Goal: Information Seeking & Learning: Learn about a topic

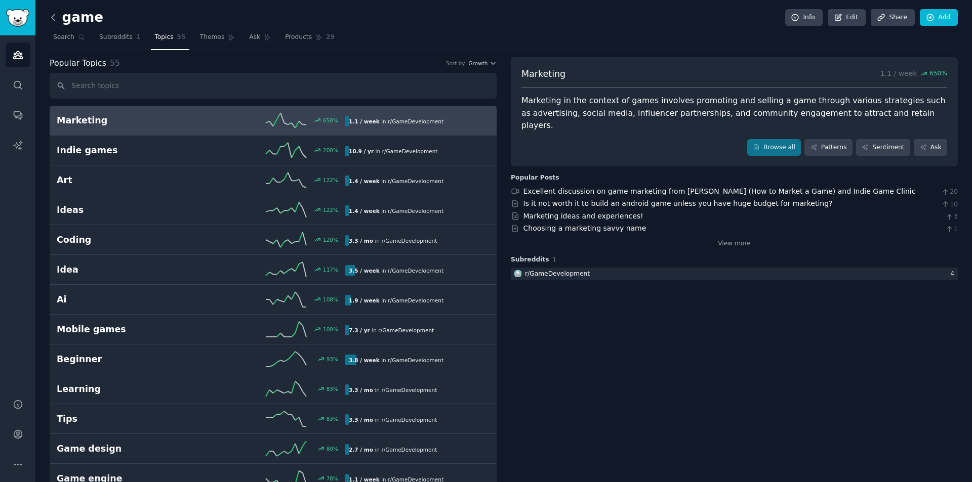
click at [53, 19] on icon at bounding box center [53, 17] width 3 height 6
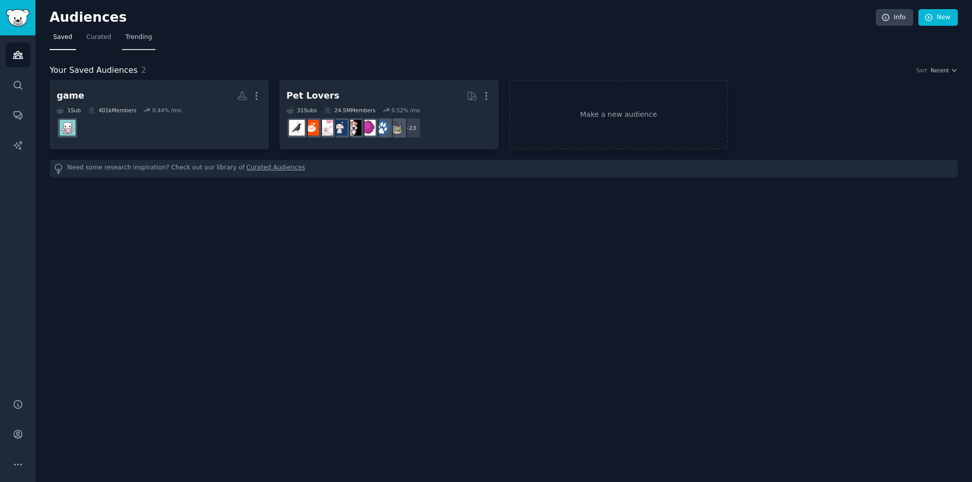
click at [134, 37] on span "Trending" at bounding box center [139, 37] width 26 height 9
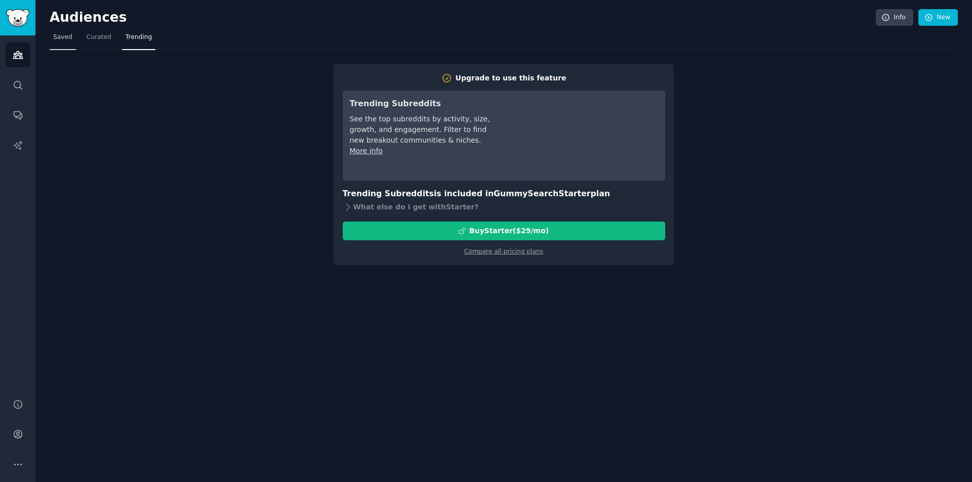
click at [72, 39] on link "Saved" at bounding box center [63, 39] width 26 height 21
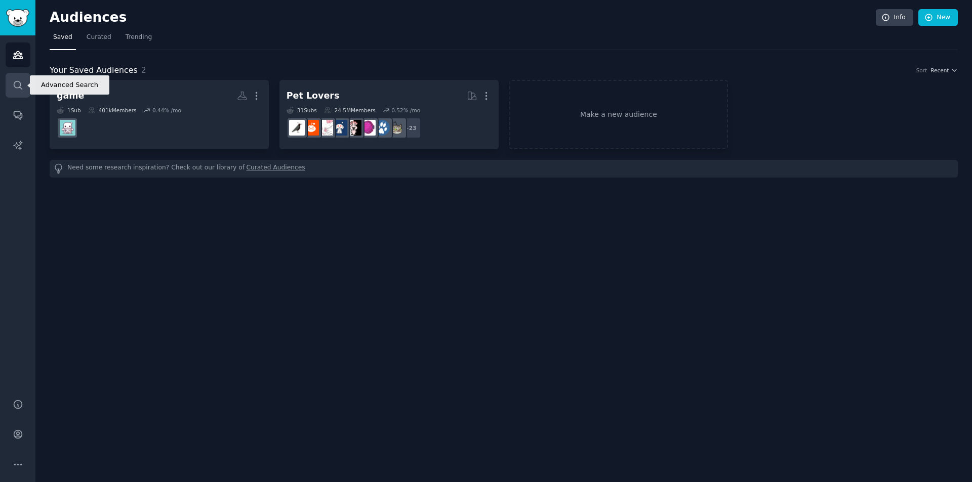
click at [21, 84] on icon "Sidebar" at bounding box center [18, 85] width 11 height 11
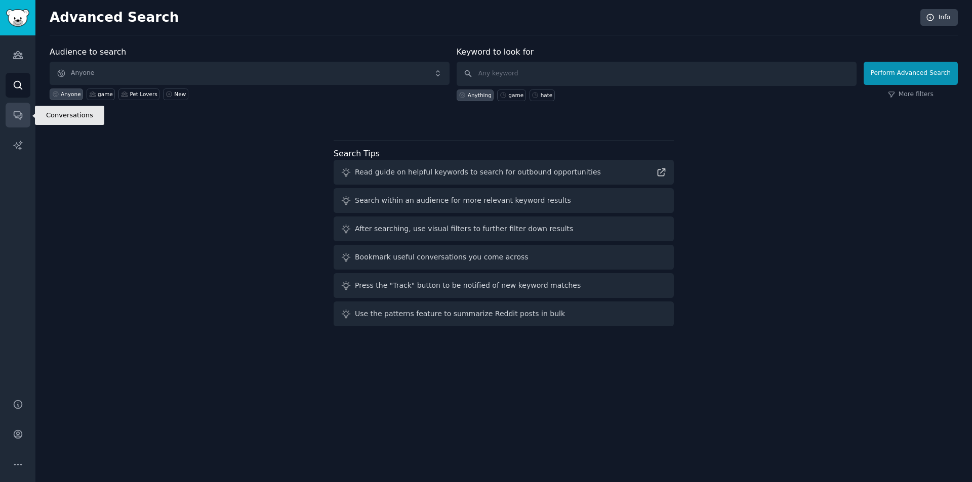
click at [16, 112] on icon "Sidebar" at bounding box center [18, 116] width 8 height 8
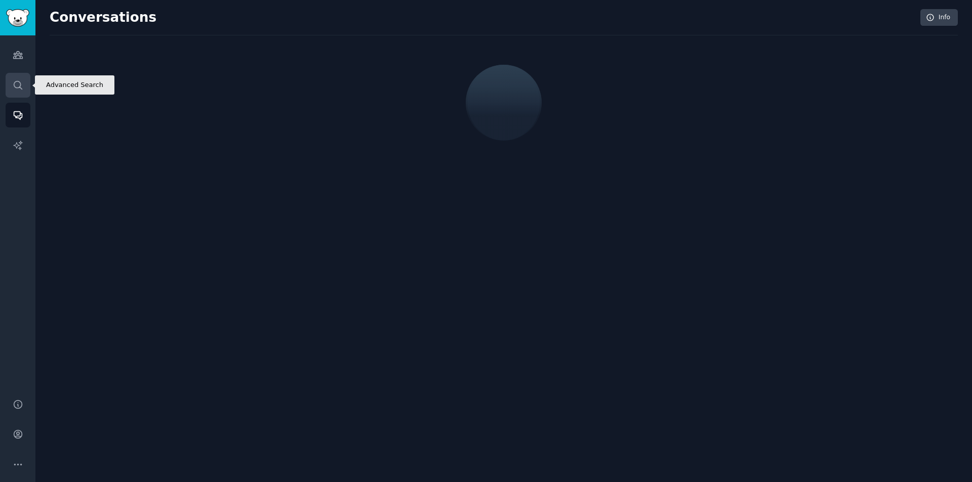
click at [20, 89] on icon "Sidebar" at bounding box center [18, 85] width 11 height 11
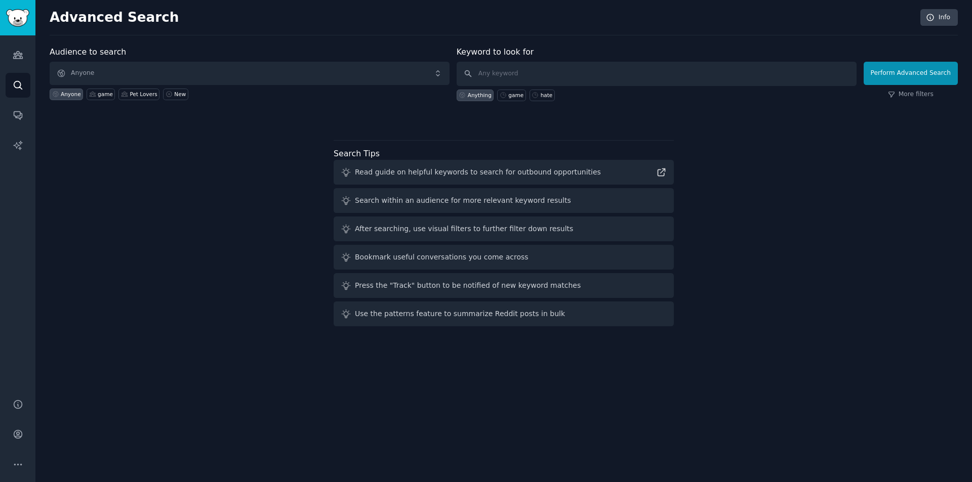
click at [434, 174] on div "Read guide on helpful keywords to search for outbound opportunities" at bounding box center [478, 172] width 246 height 11
click at [16, 110] on icon "Sidebar" at bounding box center [18, 115] width 11 height 11
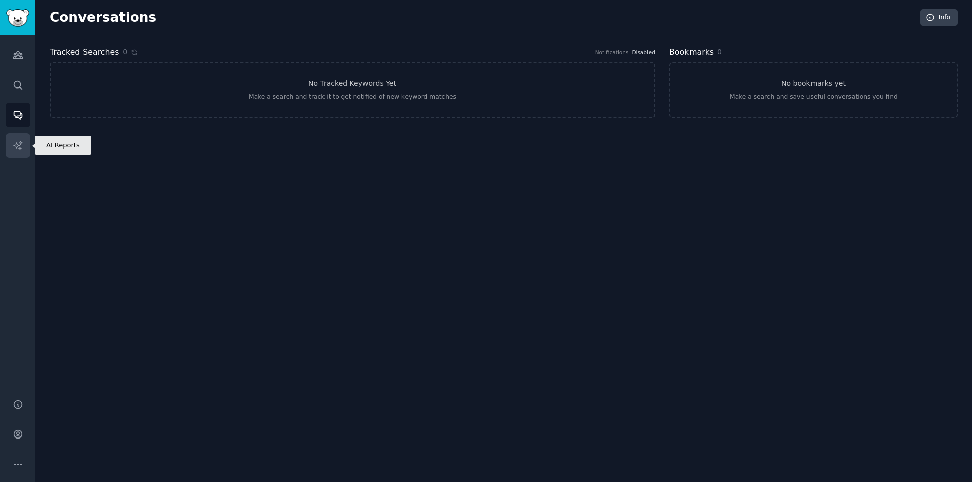
click at [18, 142] on icon "Sidebar" at bounding box center [18, 145] width 11 height 11
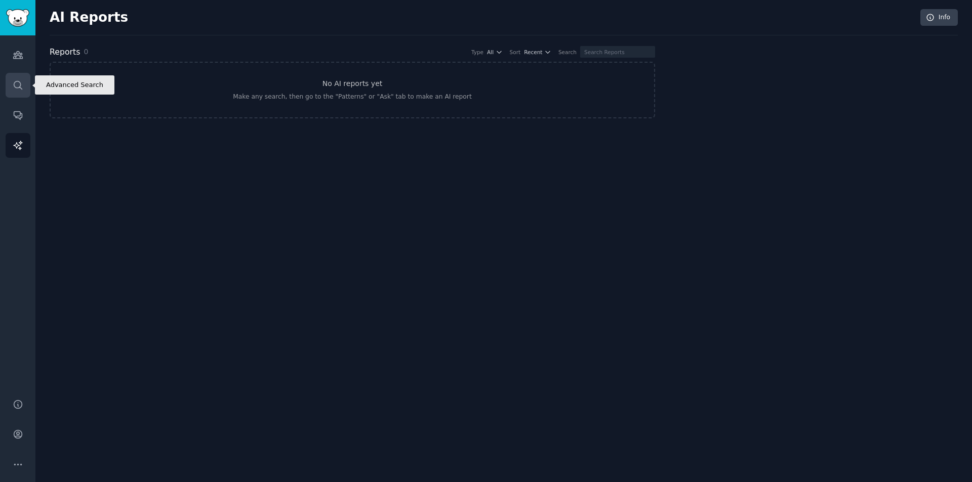
click at [17, 80] on icon "Sidebar" at bounding box center [18, 85] width 11 height 11
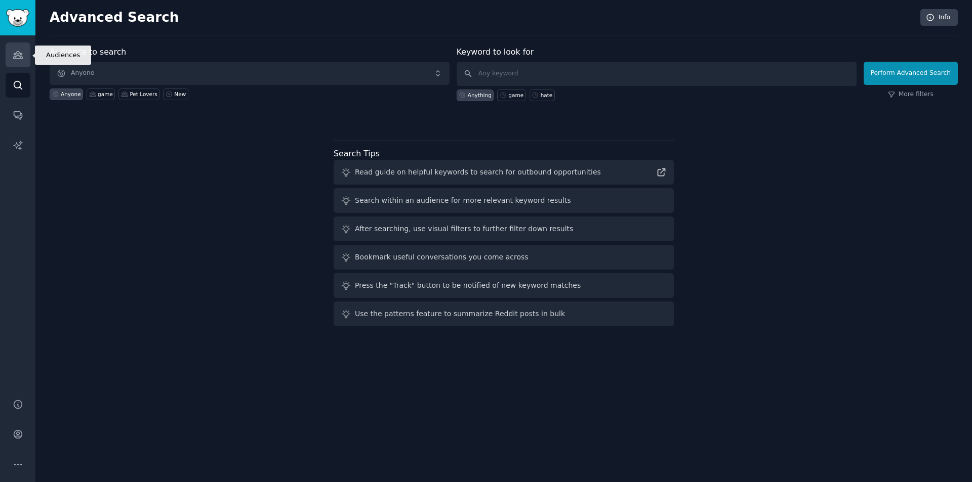
click at [18, 57] on icon "Sidebar" at bounding box center [18, 55] width 11 height 11
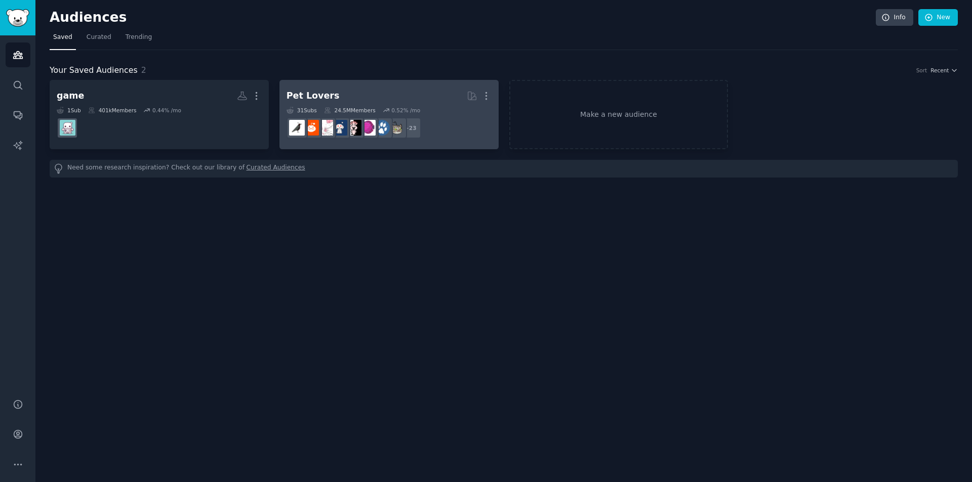
click at [374, 89] on h2 "Pet Lovers More" at bounding box center [389, 96] width 205 height 18
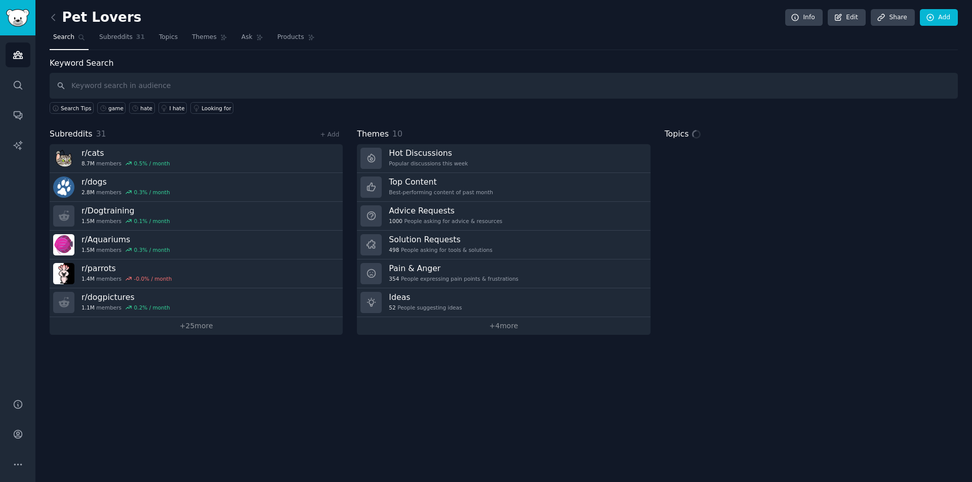
drag, startPoint x: 431, startPoint y: 4, endPoint x: 267, endPoint y: 13, distance: 164.2
click at [357, 14] on div "Pet Lovers Info Edit Share Add" at bounding box center [504, 19] width 908 height 21
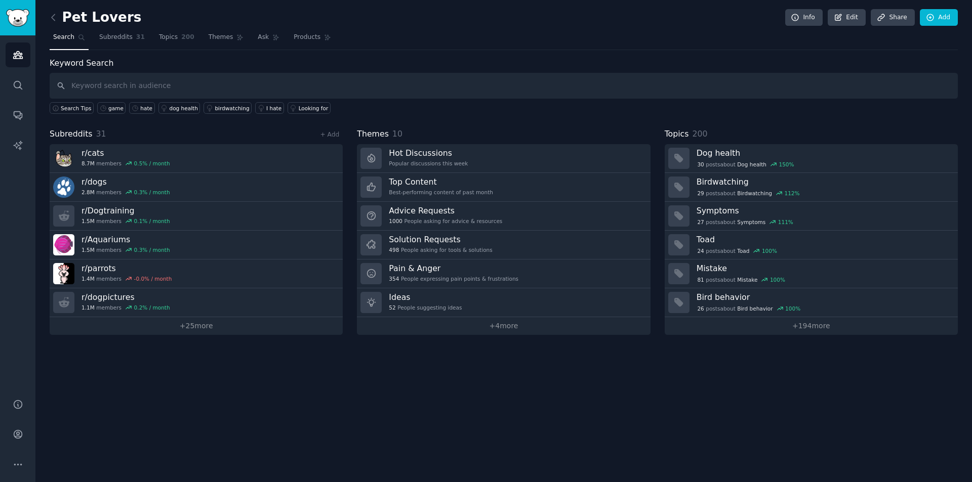
click at [539, 397] on div "Pet Lovers Info Edit Share Add Search Subreddits 31 Topics 200 Themes Ask Produ…" at bounding box center [503, 241] width 937 height 482
click at [221, 141] on div "Subreddits 31 + Add r/ cats 8.7M members 0.5 % / month r/ dogs 2.8M members 0.3…" at bounding box center [196, 231] width 293 height 207
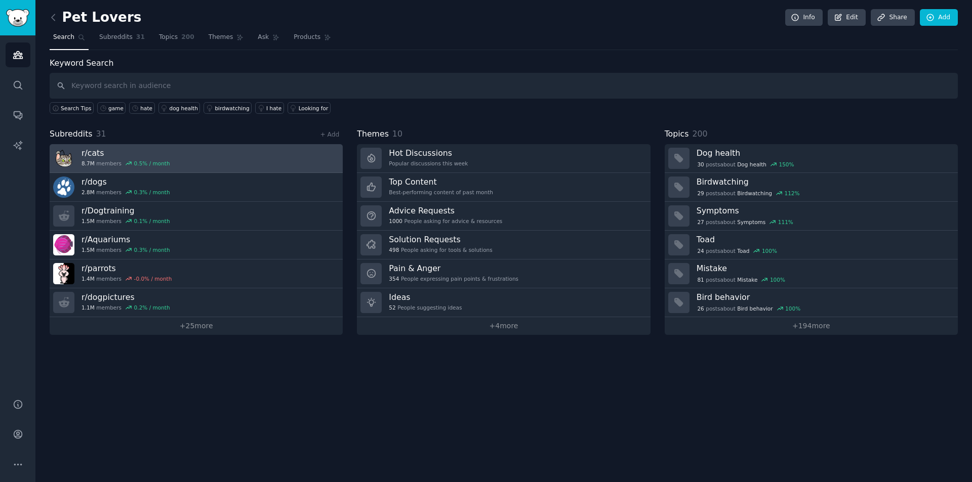
click at [219, 151] on link "r/ cats 8.7M members 0.5 % / month" at bounding box center [196, 158] width 293 height 29
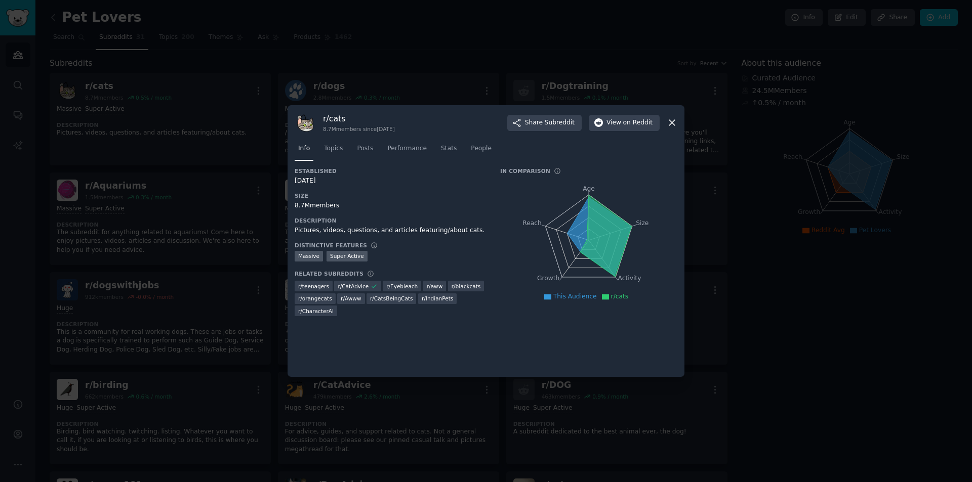
click at [589, 188] on tspan "Age" at bounding box center [589, 188] width 12 height 7
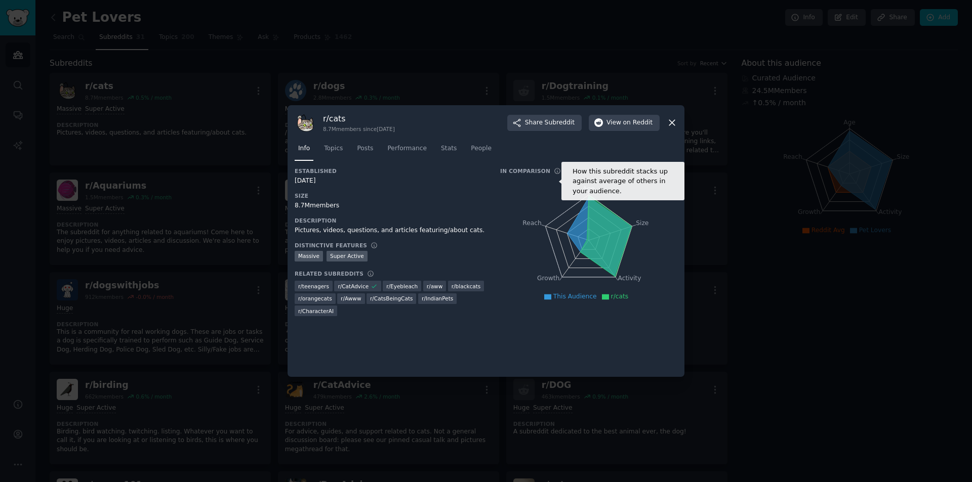
click at [554, 170] on icon at bounding box center [557, 171] width 7 height 7
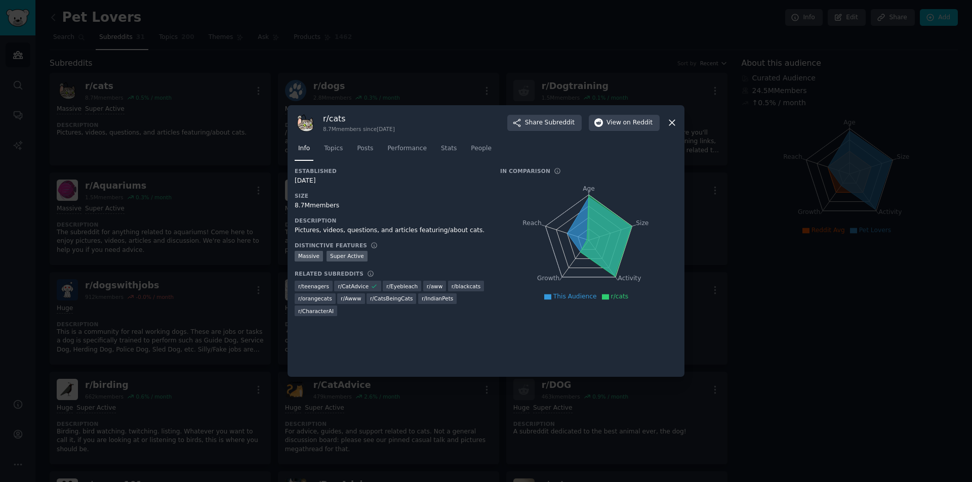
click at [606, 170] on div "In Comparison How this subreddit stacks up against average of others in your au…" at bounding box center [588, 171] width 177 height 7
drag, startPoint x: 606, startPoint y: 170, endPoint x: 595, endPoint y: 167, distance: 11.5
click at [595, 167] on div "Info Topics Posts Performance Stats People" at bounding box center [486, 151] width 383 height 34
click at [584, 221] on icon at bounding box center [599, 236] width 64 height 78
drag, startPoint x: 469, startPoint y: 201, endPoint x: 435, endPoint y: 201, distance: 33.4
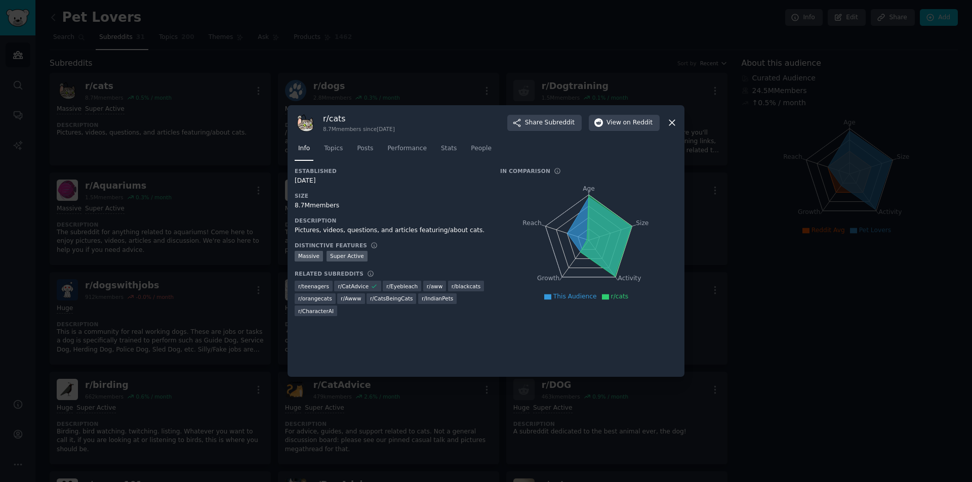
click at [435, 201] on div "8.7M members" at bounding box center [390, 205] width 191 height 9
drag, startPoint x: 435, startPoint y: 201, endPoint x: 339, endPoint y: 182, distance: 98.7
click at [339, 183] on div "[DATE]" at bounding box center [390, 181] width 191 height 9
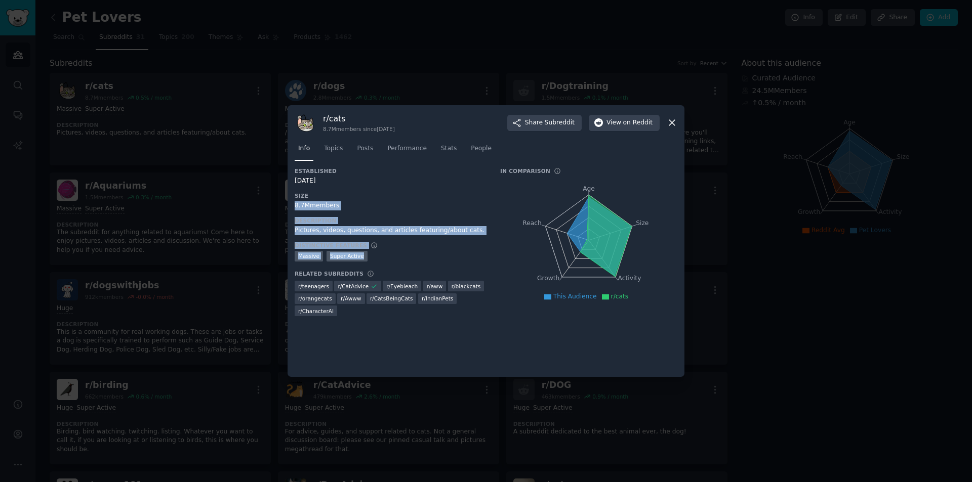
drag, startPoint x: 364, startPoint y: 197, endPoint x: 434, endPoint y: 250, distance: 87.5
click at [430, 260] on div "Established [DATE] Size 8.7M members Description Pictures, videos, questions, a…" at bounding box center [390, 246] width 191 height 156
click at [403, 197] on h3 "Size" at bounding box center [390, 195] width 191 height 7
drag, startPoint x: 404, startPoint y: 235, endPoint x: 434, endPoint y: 254, distance: 34.8
click at [454, 278] on div "Established [DATE] Size 8.7M members Description Pictures, videos, questions, a…" at bounding box center [390, 246] width 191 height 156
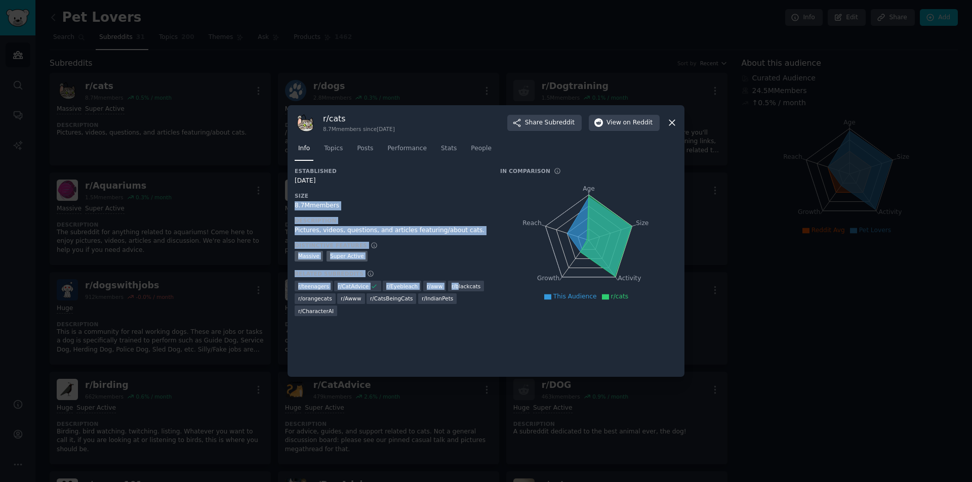
click at [393, 240] on div "Established [DATE] Size 8.7M members Description Pictures, videos, questions, a…" at bounding box center [390, 246] width 191 height 156
drag, startPoint x: 380, startPoint y: 179, endPoint x: 468, endPoint y: 281, distance: 135.3
click at [464, 278] on div "Established [DATE] Size 8.7M members Description Pictures, videos, questions, a…" at bounding box center [390, 246] width 191 height 156
click at [439, 258] on div "Massive Super Active" at bounding box center [390, 257] width 191 height 13
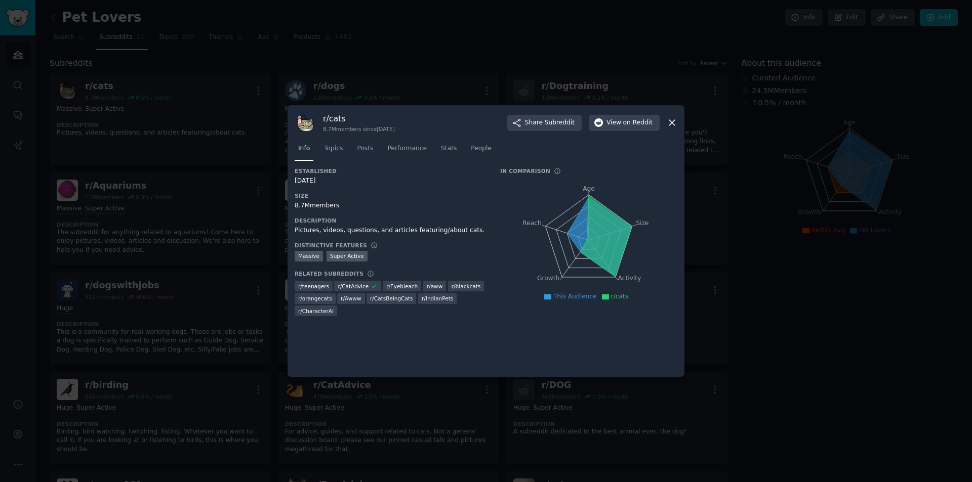
click at [394, 218] on h3 "Description" at bounding box center [390, 220] width 191 height 7
drag, startPoint x: 394, startPoint y: 218, endPoint x: 367, endPoint y: 204, distance: 30.8
click at [364, 204] on div "8.7M members" at bounding box center [390, 205] width 191 height 9
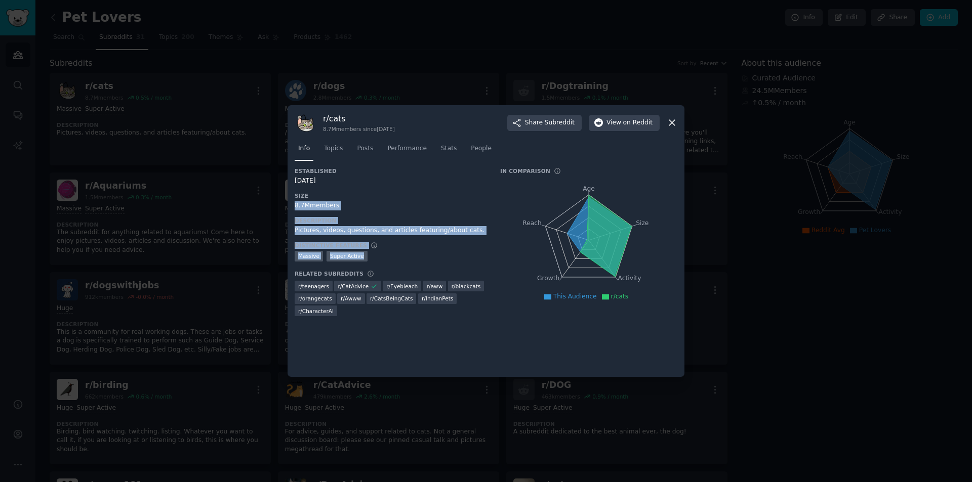
drag, startPoint x: 472, startPoint y: 271, endPoint x: 505, endPoint y: 286, distance: 35.8
click at [498, 284] on div "Established [DATE] Size 8.7M members Description Pictures, videos, questions, a…" at bounding box center [486, 246] width 383 height 156
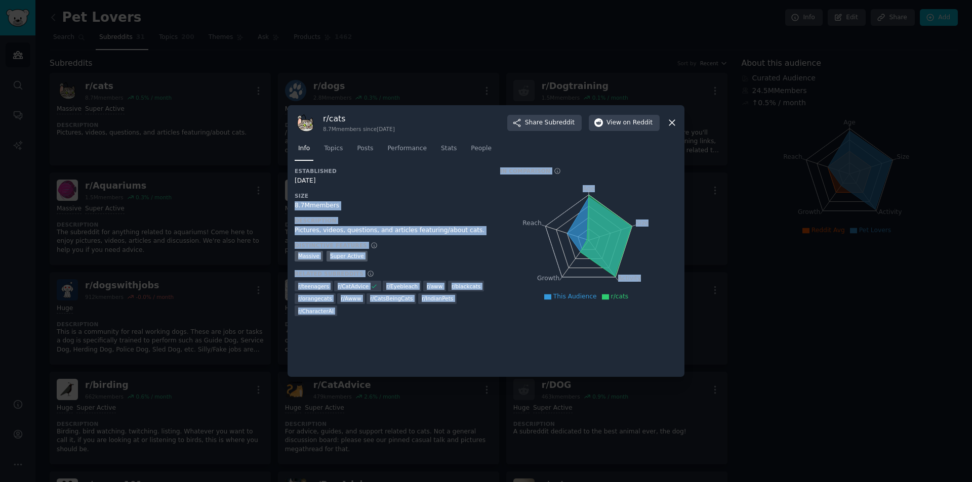
click at [416, 230] on div "Pictures, videos, questions, and articles featuring/about cats." at bounding box center [390, 230] width 191 height 9
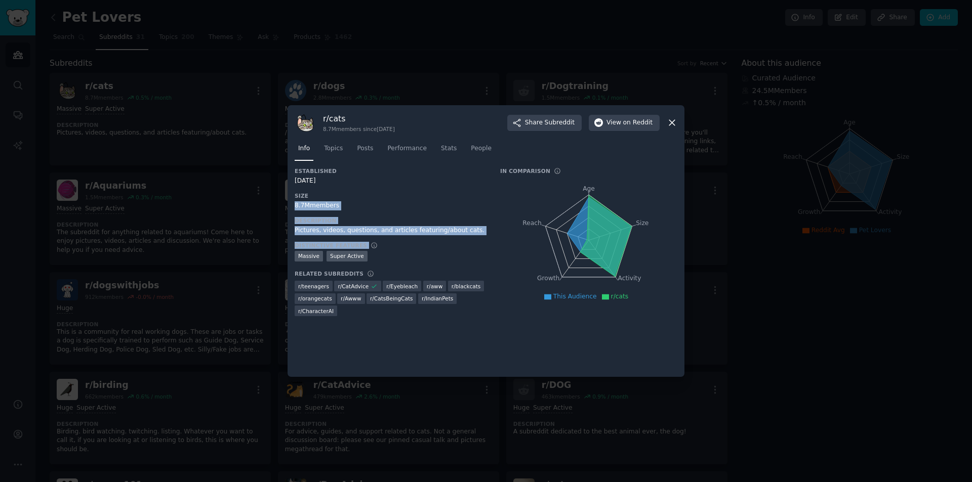
drag, startPoint x: 392, startPoint y: 189, endPoint x: 473, endPoint y: 264, distance: 110.7
click at [458, 257] on div "Established [DATE] Size 8.7M members Description Pictures, videos, questions, a…" at bounding box center [390, 246] width 191 height 156
click at [433, 246] on div "Distinctive Features Things that stand out about this subreddit when comparing …" at bounding box center [390, 245] width 191 height 7
click at [610, 215] on icon at bounding box center [606, 236] width 52 height 82
click at [335, 151] on span "Topics" at bounding box center [333, 148] width 19 height 9
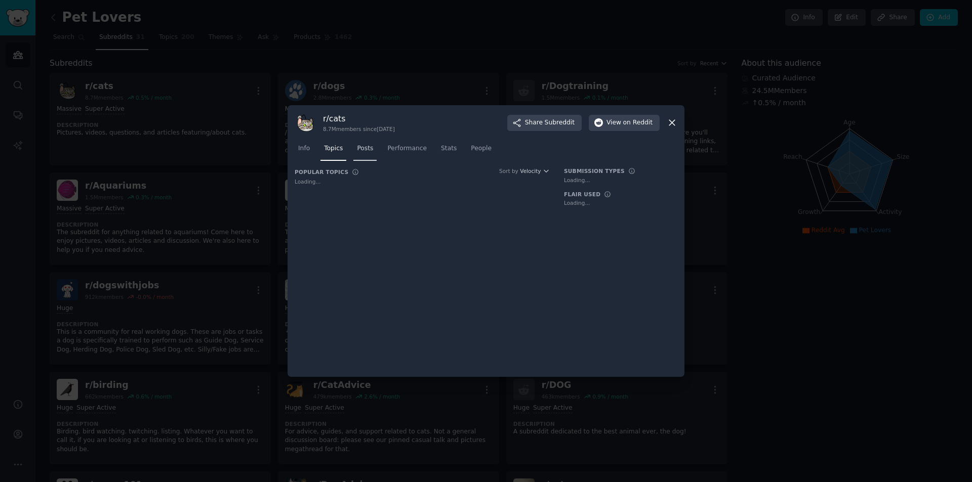
click at [363, 146] on span "Posts" at bounding box center [365, 148] width 16 height 9
click at [387, 147] on span "Performance" at bounding box center [406, 148] width 39 height 9
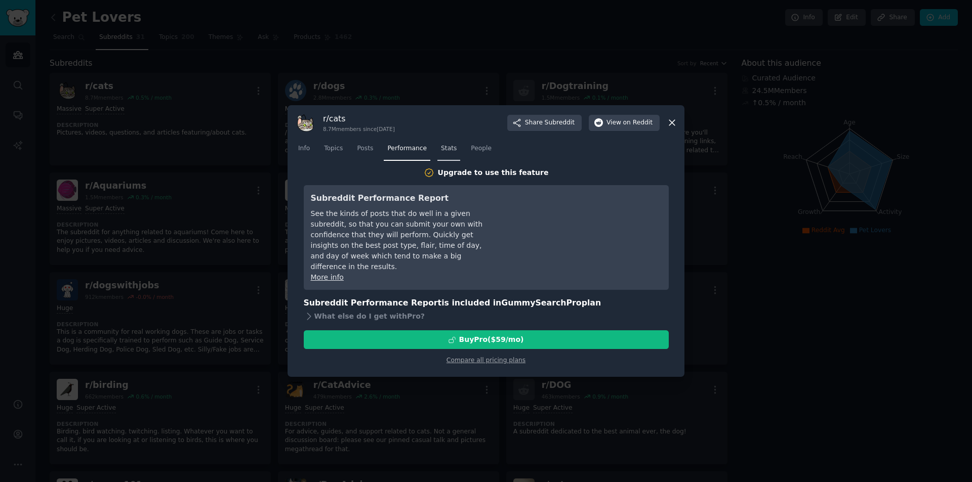
click at [450, 153] on link "Stats" at bounding box center [448, 151] width 23 height 21
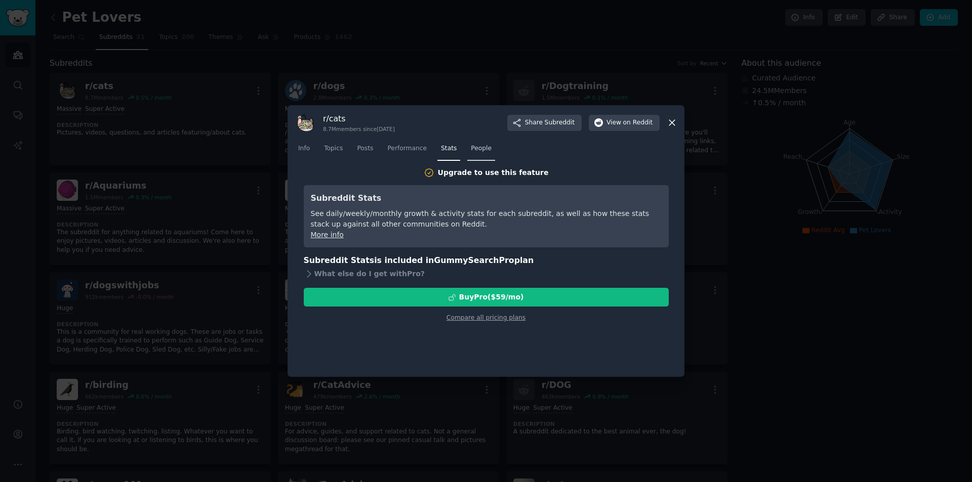
click at [474, 149] on span "People" at bounding box center [481, 148] width 21 height 9
click at [453, 143] on link "Stats" at bounding box center [448, 151] width 23 height 21
click at [309, 148] on span "Info" at bounding box center [304, 148] width 12 height 9
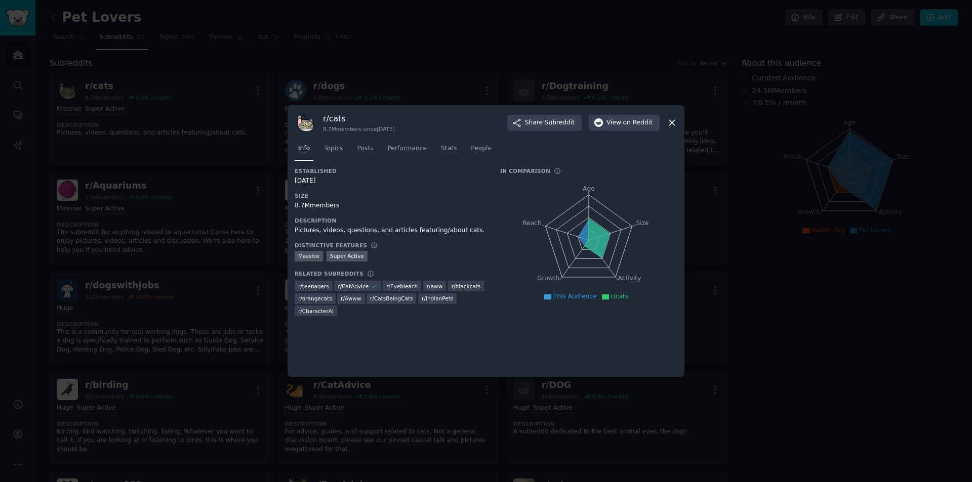
click at [242, 215] on div at bounding box center [486, 241] width 972 height 482
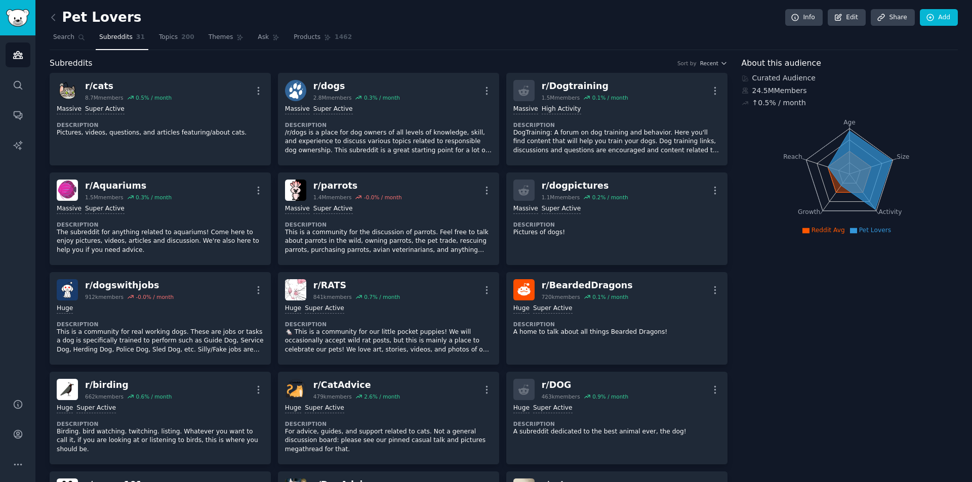
drag, startPoint x: 465, startPoint y: 39, endPoint x: 436, endPoint y: 39, distance: 28.9
click at [436, 39] on nav "Search Subreddits 31 Topics 200 Themes Ask Products 1462" at bounding box center [504, 39] width 908 height 21
